Goal: Check status: Check status

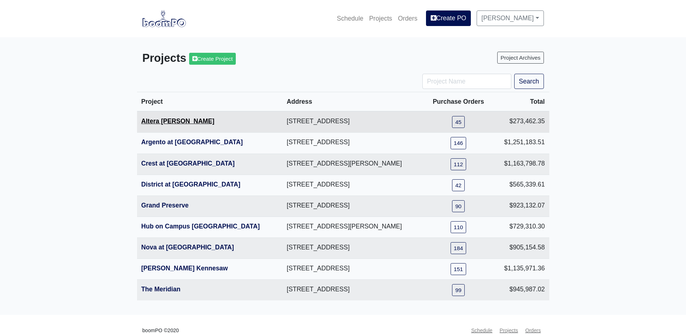
click at [175, 123] on link "Altera [PERSON_NAME]" at bounding box center [177, 120] width 73 height 7
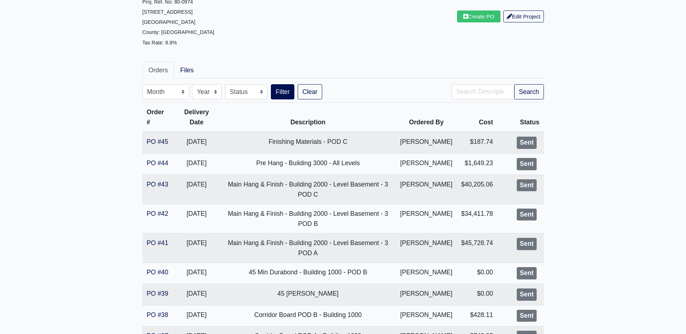
scroll to position [72, 0]
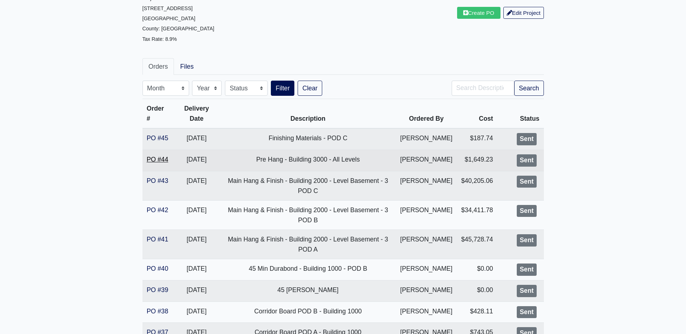
click at [155, 159] on link "PO #44" at bounding box center [158, 159] width 22 height 7
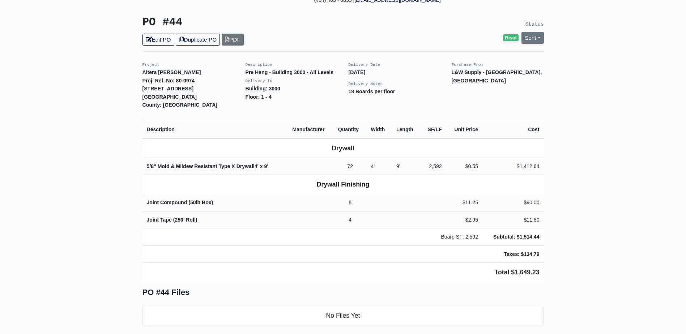
scroll to position [145, 0]
